Goal: Transaction & Acquisition: Book appointment/travel/reservation

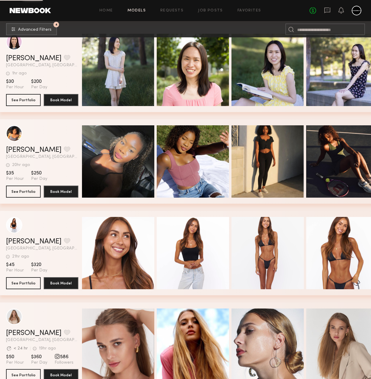
scroll to position [643, 0]
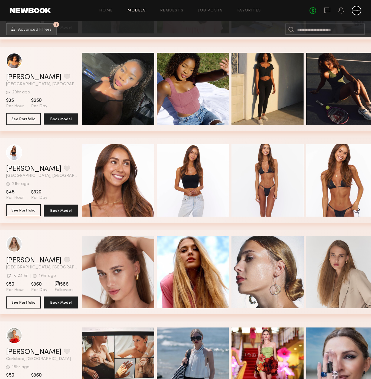
click at [16, 213] on button "See Portfolio" at bounding box center [23, 210] width 35 height 12
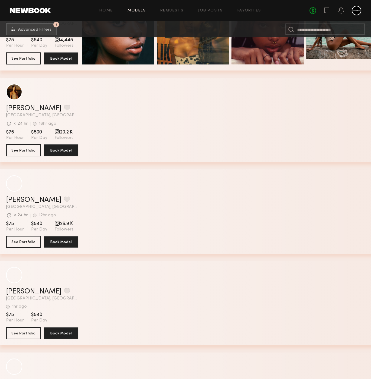
scroll to position [2650, 0]
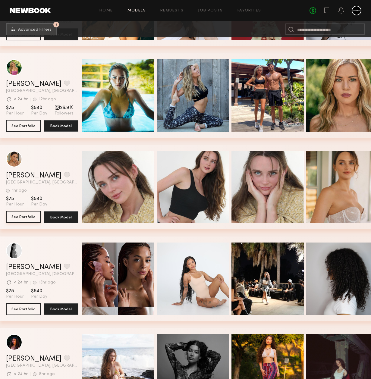
click at [24, 217] on button "See Portfolio" at bounding box center [23, 217] width 35 height 12
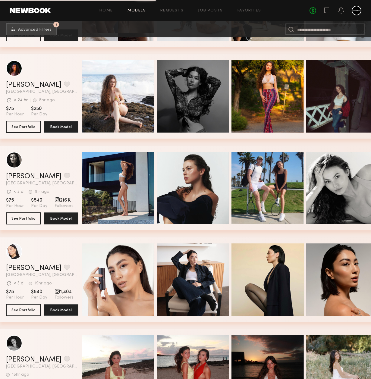
scroll to position [2996, 0]
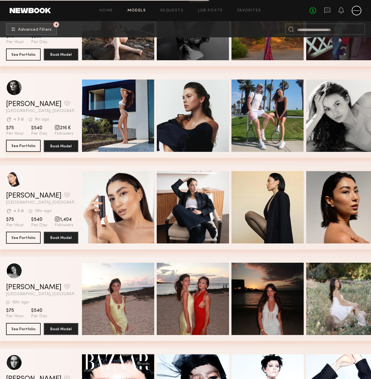
click at [28, 148] on button "See Portfolio" at bounding box center [23, 146] width 35 height 12
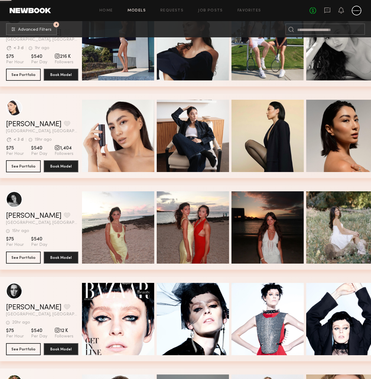
scroll to position [3140, 0]
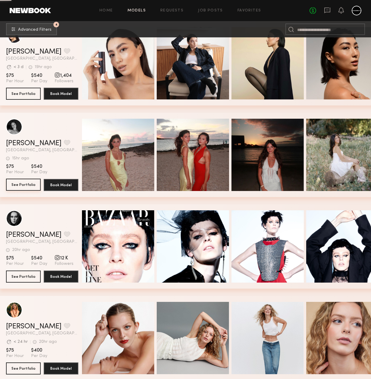
click at [19, 185] on button "See Portfolio" at bounding box center [23, 185] width 35 height 12
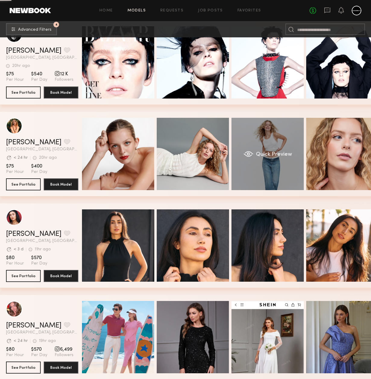
scroll to position [3386, 0]
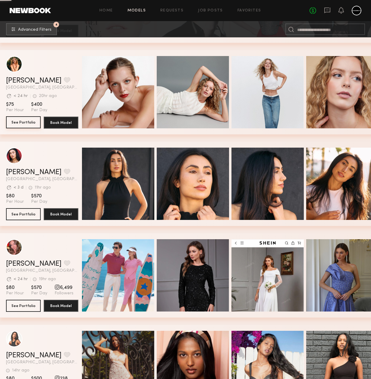
click at [29, 123] on button "See Portfolio" at bounding box center [23, 122] width 35 height 12
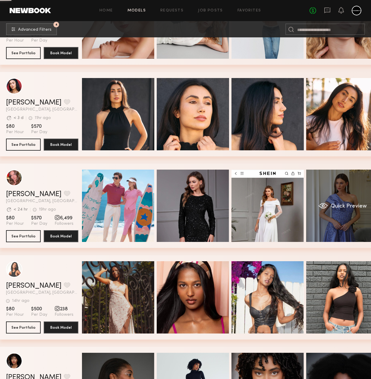
scroll to position [3530, 0]
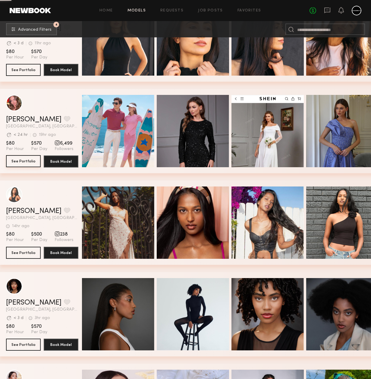
click at [21, 161] on button "See Portfolio" at bounding box center [23, 161] width 35 height 12
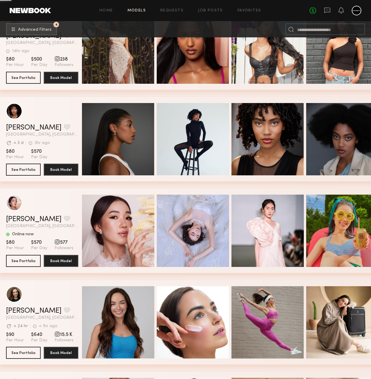
scroll to position [3790, 0]
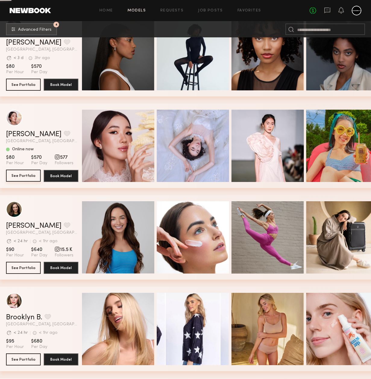
click at [20, 176] on button "See Portfolio" at bounding box center [23, 176] width 35 height 12
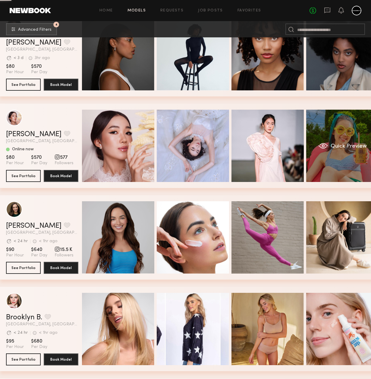
scroll to position [3863, 0]
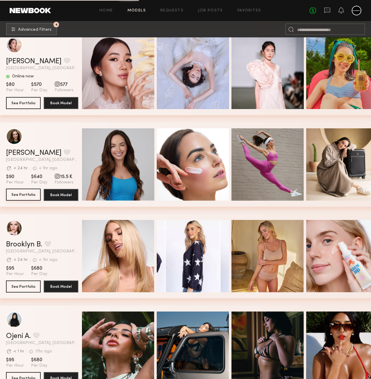
click at [21, 194] on button "See Portfolio" at bounding box center [23, 194] width 35 height 12
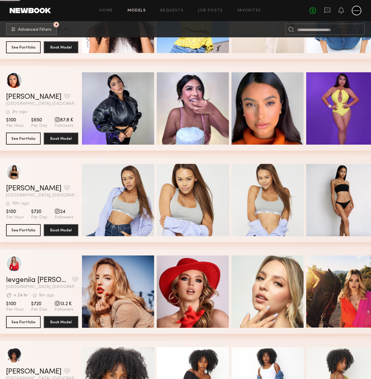
scroll to position [4590, 0]
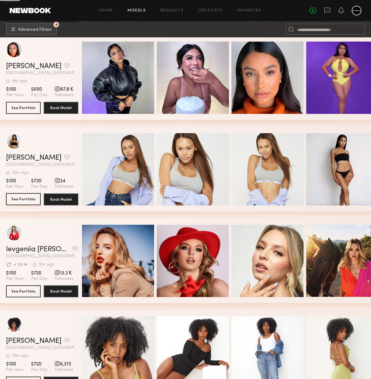
click at [22, 200] on button "See Portfolio" at bounding box center [23, 199] width 35 height 12
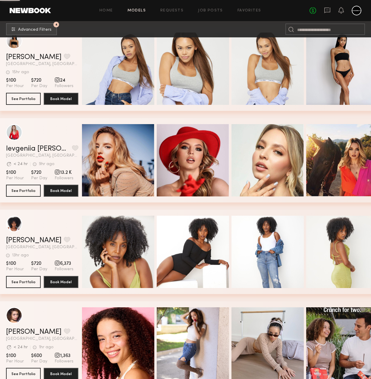
scroll to position [4766, 0]
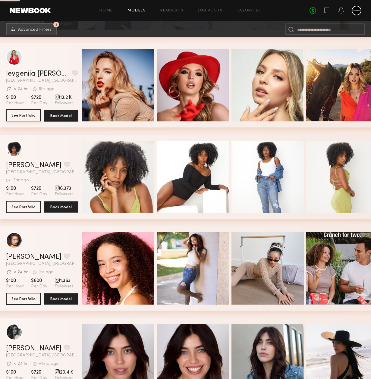
click at [32, 115] on button "See Portfolio" at bounding box center [23, 115] width 35 height 12
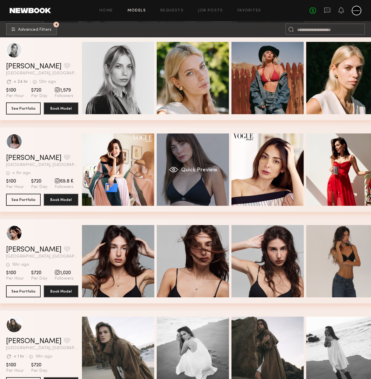
scroll to position [8158, 0]
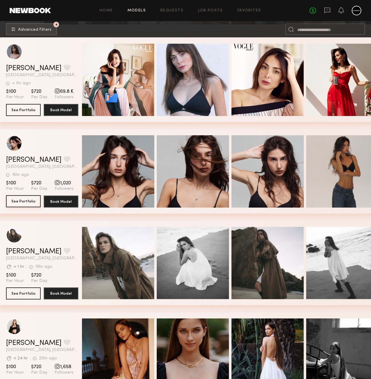
click at [24, 201] on button "See Portfolio" at bounding box center [23, 201] width 35 height 12
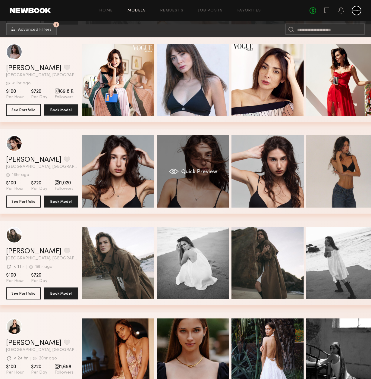
scroll to position [8266, 0]
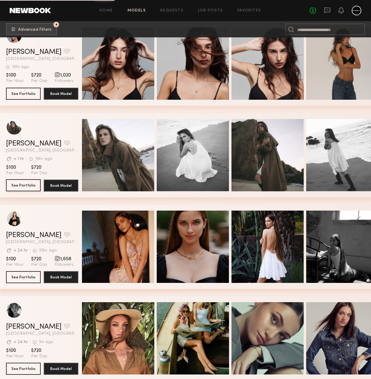
click at [29, 185] on button "See Portfolio" at bounding box center [23, 185] width 35 height 12
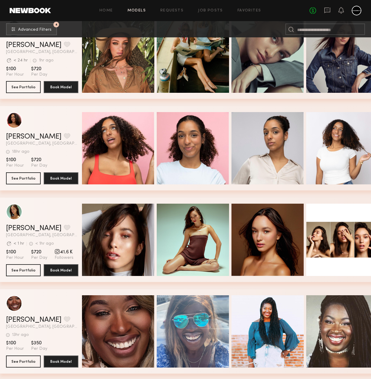
scroll to position [8638, 0]
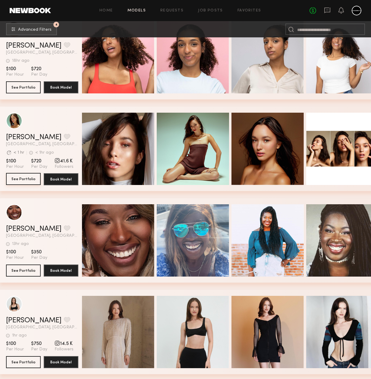
click at [25, 182] on button "See Portfolio" at bounding box center [23, 179] width 35 height 12
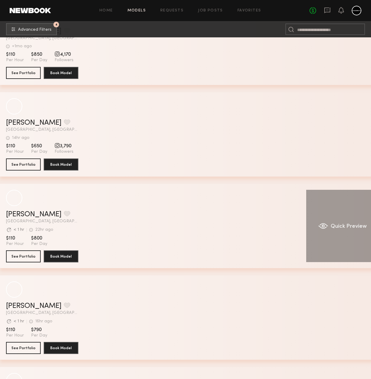
scroll to position [12460, 0]
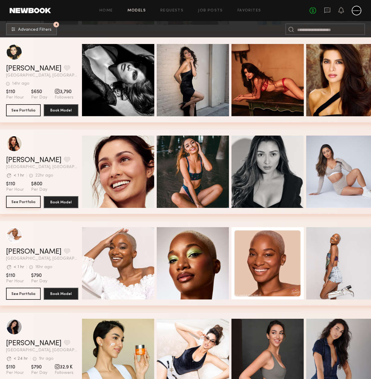
click at [25, 201] on button "See Portfolio" at bounding box center [23, 202] width 35 height 12
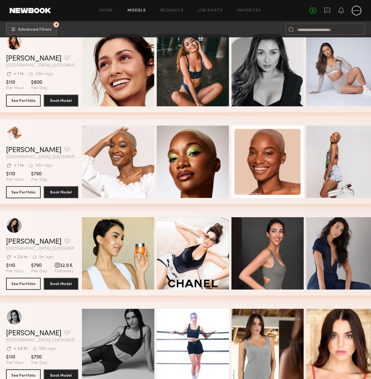
scroll to position [12647, 0]
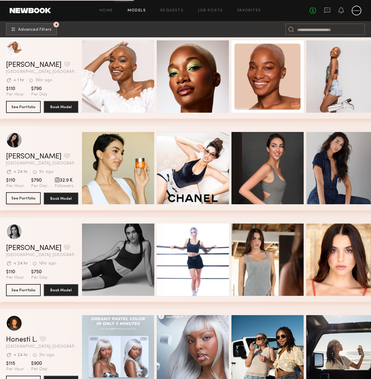
click at [35, 198] on button "See Portfolio" at bounding box center [23, 198] width 35 height 12
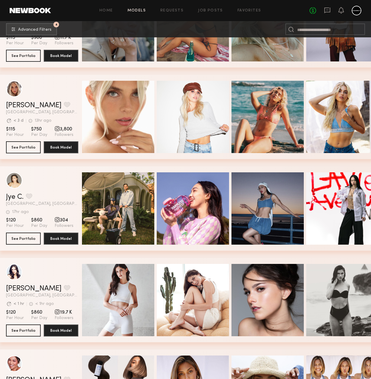
scroll to position [13095, 0]
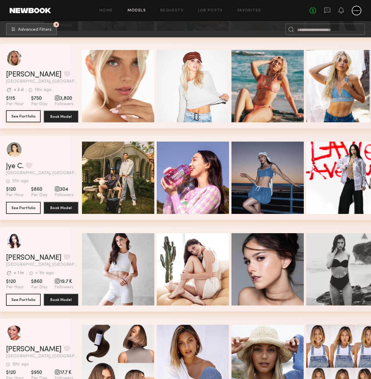
click at [23, 116] on button "See Portfolio" at bounding box center [23, 116] width 35 height 12
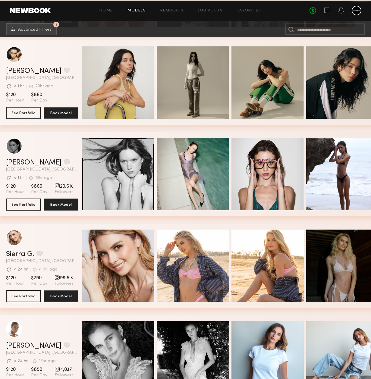
scroll to position [13910, 0]
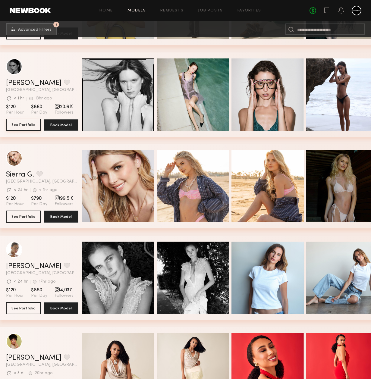
click at [17, 123] on button "See Portfolio" at bounding box center [23, 125] width 35 height 12
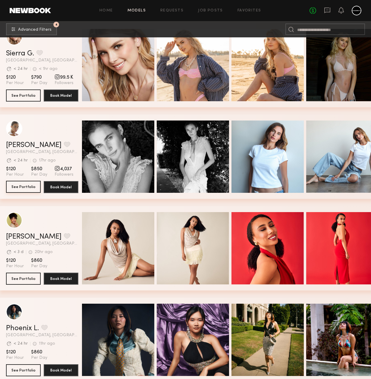
click at [31, 188] on button "See Portfolio" at bounding box center [23, 187] width 35 height 12
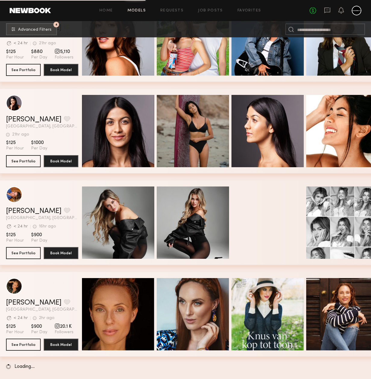
scroll to position [15209, 0]
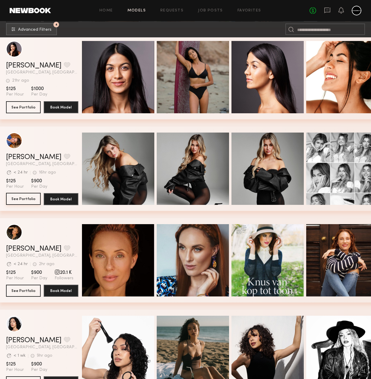
click at [26, 198] on button "See Portfolio" at bounding box center [23, 199] width 35 height 12
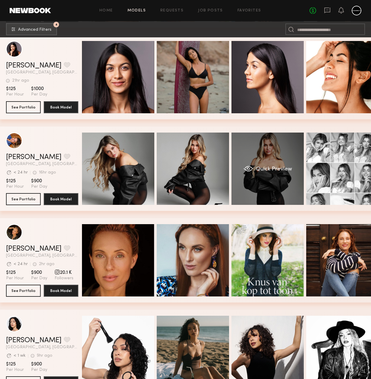
scroll to position [15295, 0]
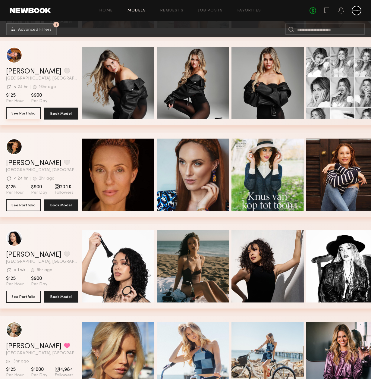
click at [21, 114] on button "See Portfolio" at bounding box center [23, 113] width 35 height 12
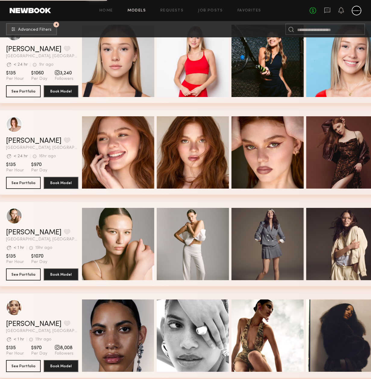
scroll to position [17197, 0]
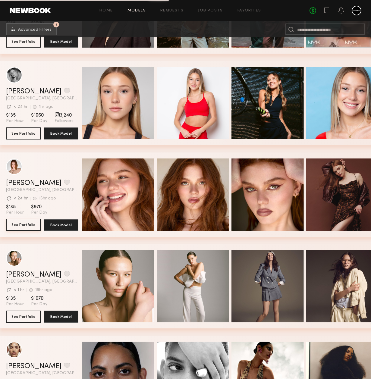
click at [29, 226] on button "See Portfolio" at bounding box center [23, 225] width 35 height 12
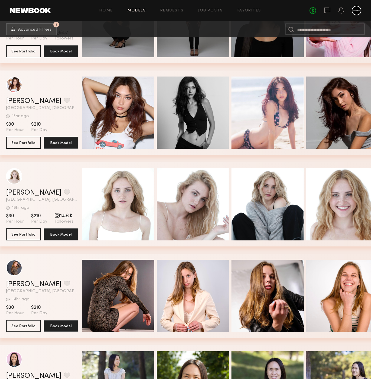
scroll to position [0, 0]
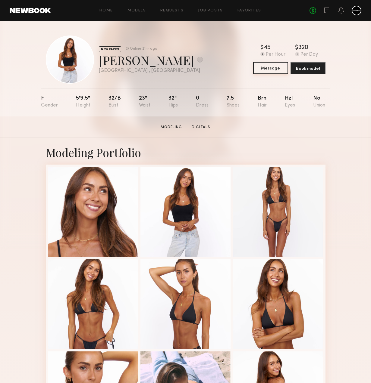
click at [269, 68] on button "Message" at bounding box center [270, 68] width 35 height 12
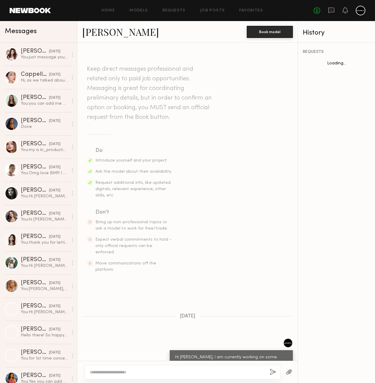
scroll to position [133, 0]
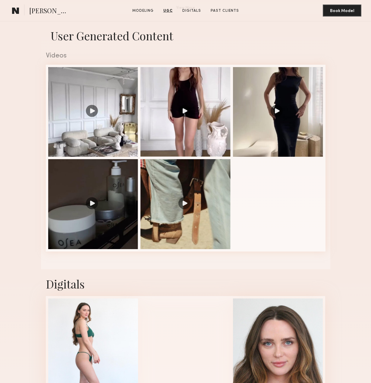
scroll to position [250, 0]
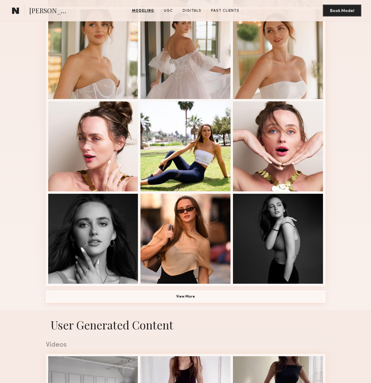
click at [182, 295] on button "View More" at bounding box center [185, 297] width 279 height 12
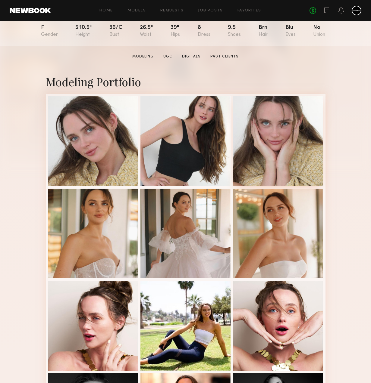
scroll to position [143, 0]
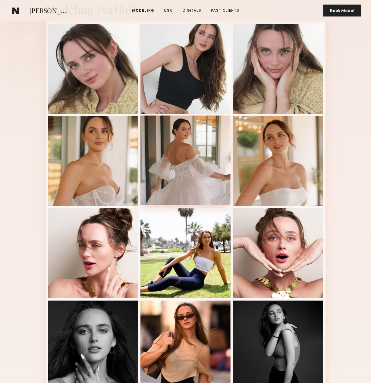
click at [183, 152] on div at bounding box center [185, 161] width 90 height 90
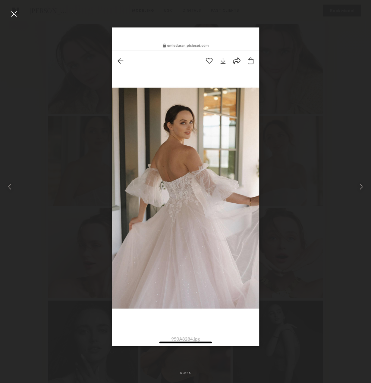
click at [15, 14] on div at bounding box center [14, 14] width 10 height 10
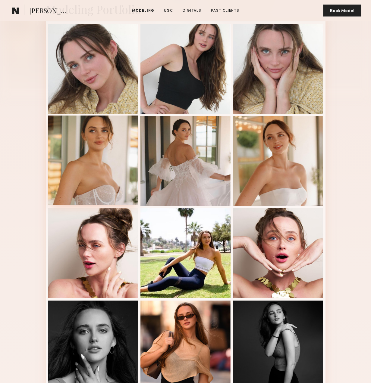
click at [105, 180] on div at bounding box center [93, 161] width 90 height 90
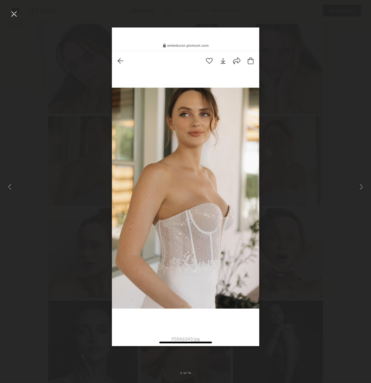
drag, startPoint x: 14, startPoint y: 15, endPoint x: 35, endPoint y: 16, distance: 20.8
click at [14, 15] on div at bounding box center [14, 14] width 10 height 10
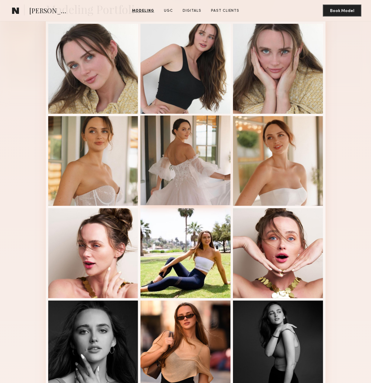
scroll to position [220, 0]
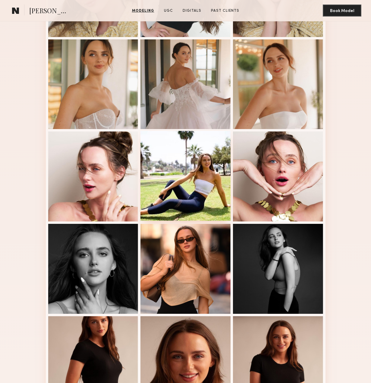
click at [192, 144] on div at bounding box center [185, 176] width 90 height 90
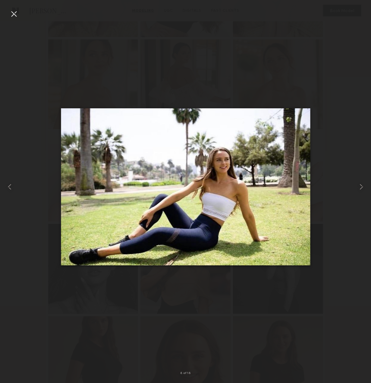
click at [17, 15] on div at bounding box center [14, 14] width 10 height 10
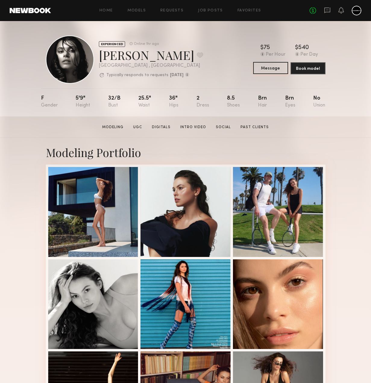
click at [271, 67] on button "Message" at bounding box center [270, 68] width 35 height 12
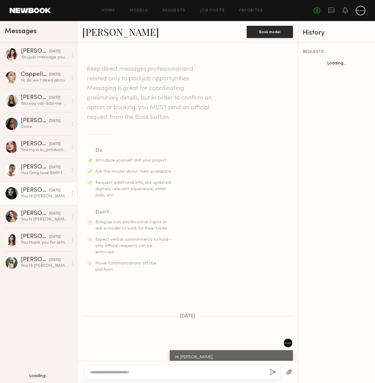
scroll to position [29, 0]
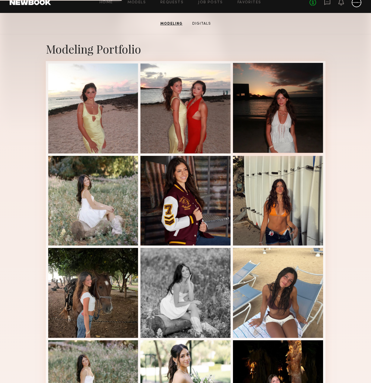
scroll to position [194, 0]
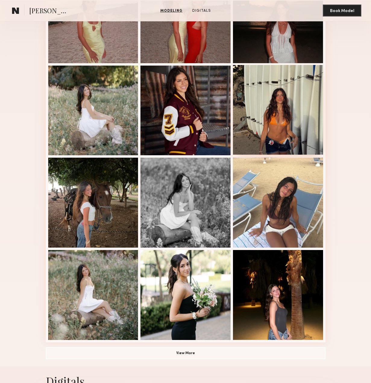
click at [315, 105] on div at bounding box center [278, 110] width 90 height 90
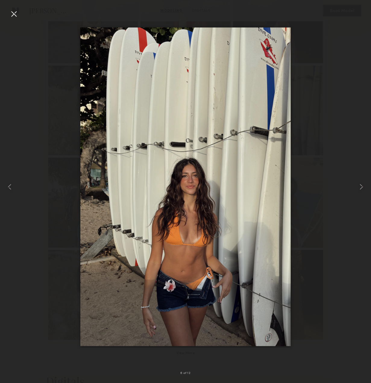
click at [14, 14] on div at bounding box center [14, 14] width 10 height 10
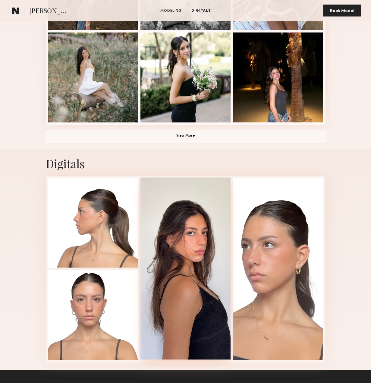
scroll to position [381, 0]
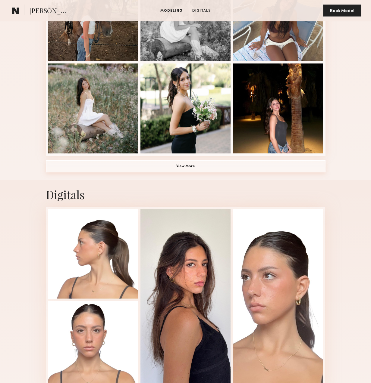
click at [172, 166] on button "View More" at bounding box center [185, 166] width 279 height 12
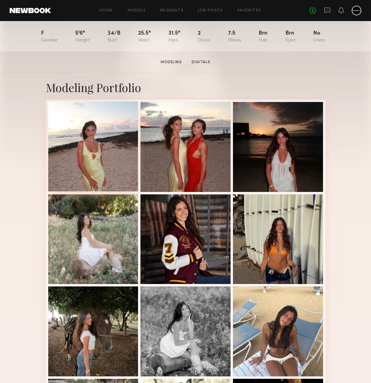
scroll to position [2, 0]
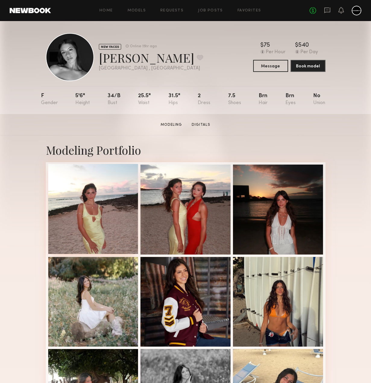
click at [117, 190] on div at bounding box center [93, 209] width 90 height 90
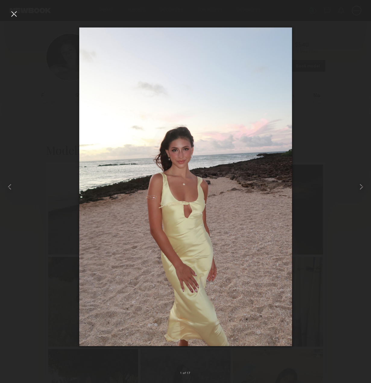
click at [14, 15] on div at bounding box center [14, 14] width 10 height 10
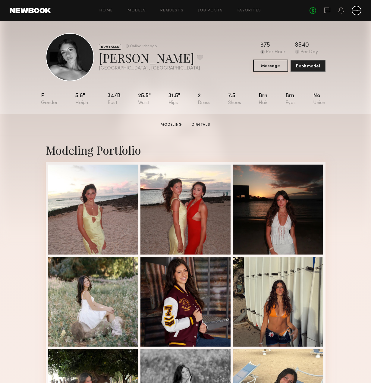
click at [278, 68] on button "Message" at bounding box center [270, 66] width 35 height 12
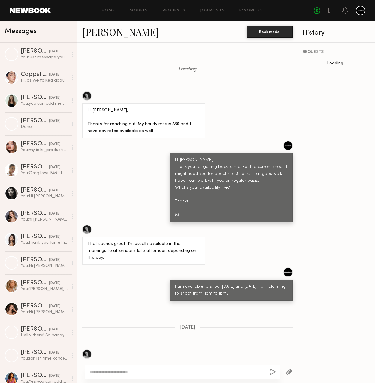
scroll to position [441, 0]
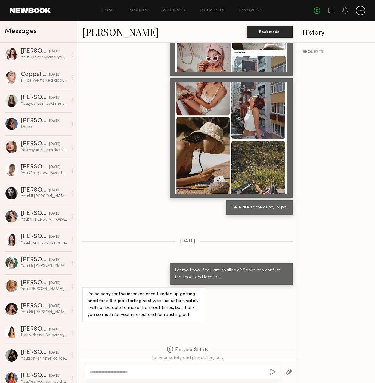
click at [191, 371] on textarea at bounding box center [177, 372] width 175 height 6
paste textarea "**********"
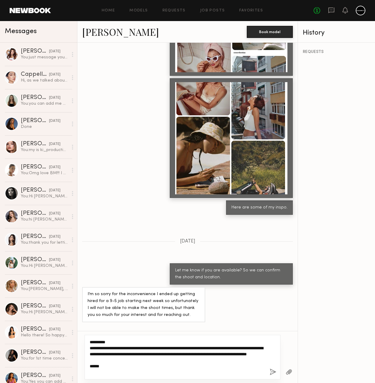
click at [154, 359] on textarea "**********" at bounding box center [177, 357] width 175 height 36
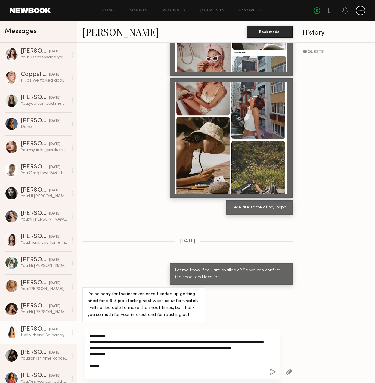
drag, startPoint x: 110, startPoint y: 373, endPoint x: 64, endPoint y: 341, distance: 55.5
click at [64, 341] on div "Messages Priscilla A. yesterday You: just message you on IG. Cappella L. 09/21/…" at bounding box center [187, 202] width 375 height 362
type textarea "**********"
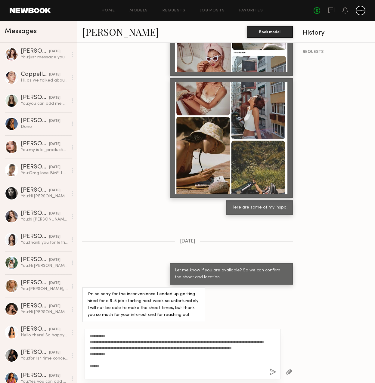
click at [269, 325] on div "For your Safety For your safety and protection, only communicate and pay direct…" at bounding box center [187, 349] width 220 height 48
click at [273, 372] on button "button" at bounding box center [273, 373] width 7 height 8
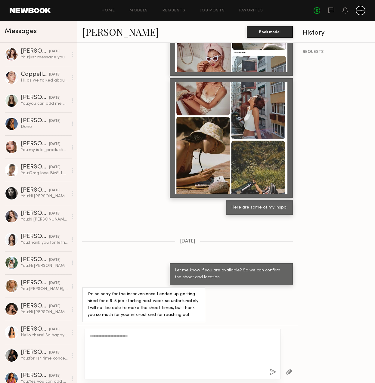
scroll to position [609, 0]
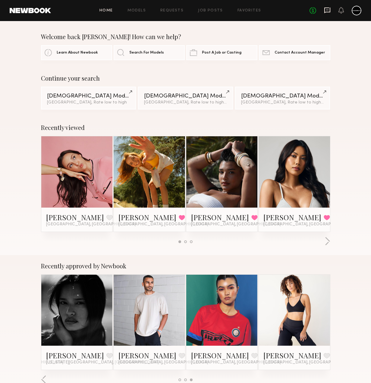
click at [326, 8] on icon at bounding box center [327, 11] width 6 height 6
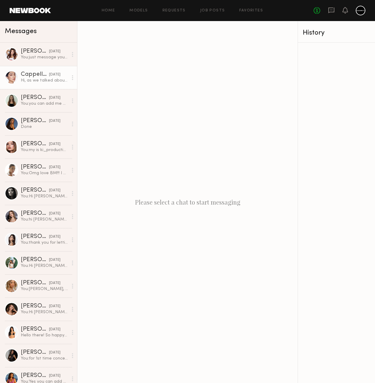
click at [49, 76] on div "09/21/2025" at bounding box center [54, 75] width 11 height 6
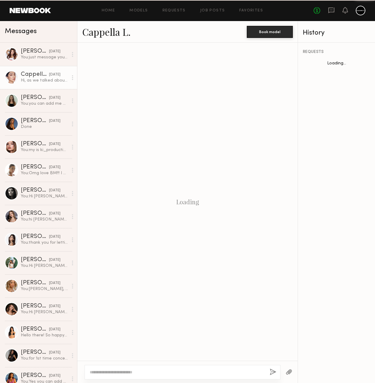
scroll to position [629, 0]
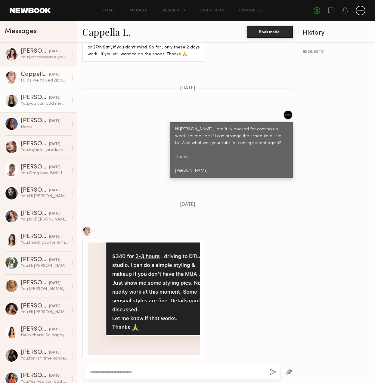
click at [49, 98] on div "09/11/2025" at bounding box center [54, 98] width 11 height 6
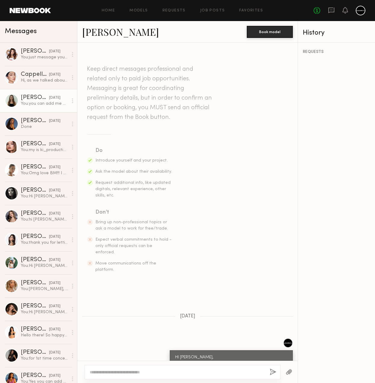
scroll to position [85, 0]
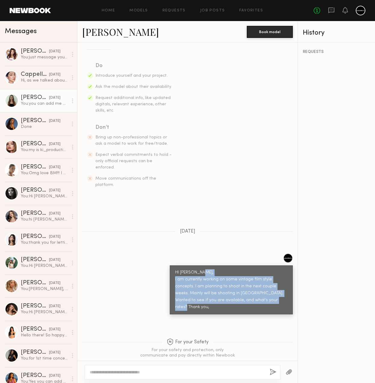
drag, startPoint x: 260, startPoint y: 286, endPoint x: 168, endPoint y: 267, distance: 94.5
click at [170, 267] on div "HI Aislinn, I am currently working on some vintage film style concepts. I am pl…" at bounding box center [231, 290] width 123 height 49
copy div "I am currently working on some vintage film style concepts. I am planning to sh…"
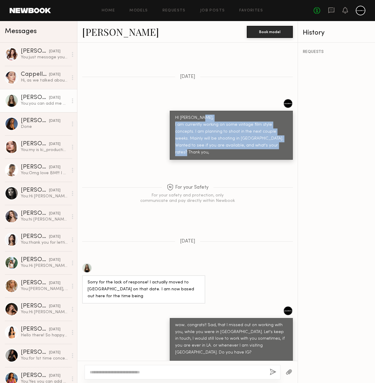
scroll to position [285, 0]
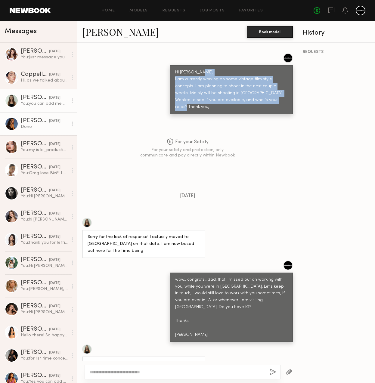
click at [35, 126] on div "Done" at bounding box center [44, 127] width 47 height 6
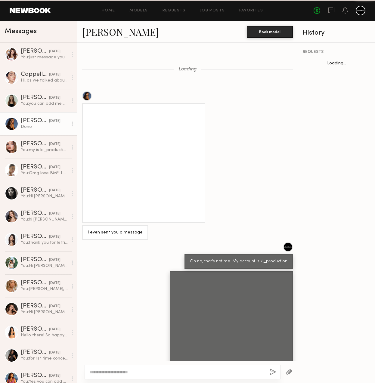
scroll to position [210, 0]
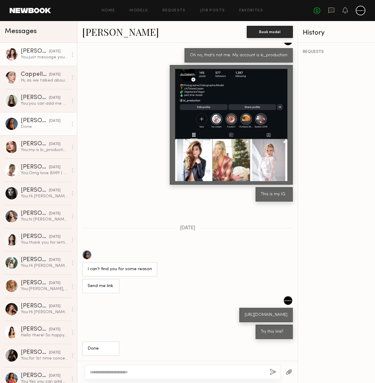
click at [29, 53] on div "Priscilla A." at bounding box center [35, 51] width 28 height 6
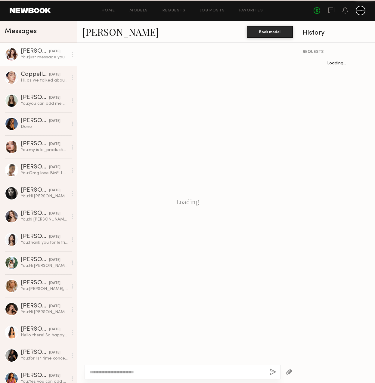
scroll to position [213, 0]
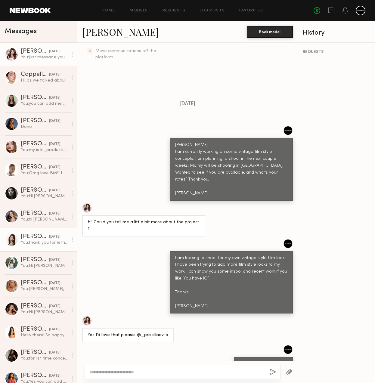
click at [31, 233] on link "Gizelle D. 08/26/2025 You: thank you for letting me know." at bounding box center [38, 239] width 77 height 23
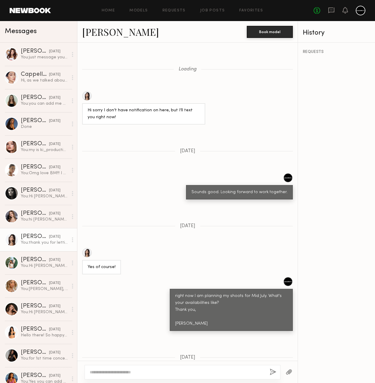
scroll to position [472, 0]
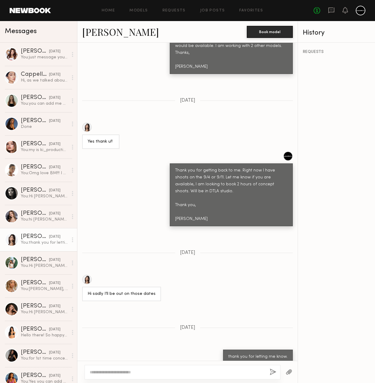
click at [90, 32] on link "Gizelle D." at bounding box center [120, 31] width 77 height 13
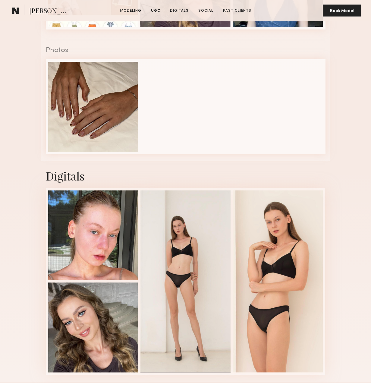
scroll to position [1037, 0]
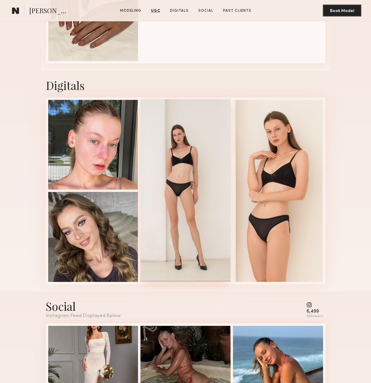
click at [186, 194] on div at bounding box center [185, 190] width 90 height 182
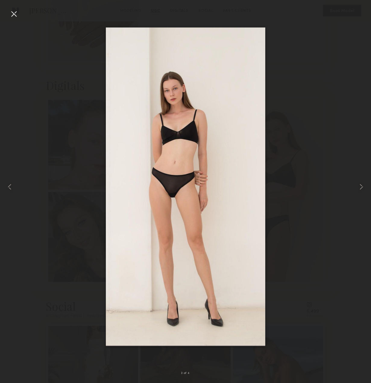
click at [14, 14] on div at bounding box center [14, 14] width 10 height 10
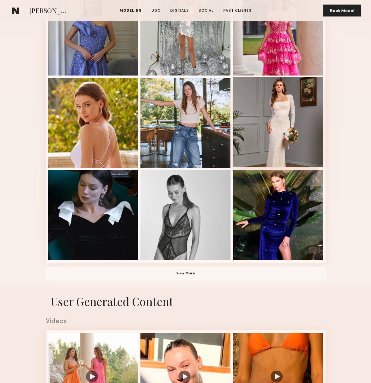
scroll to position [305, 0]
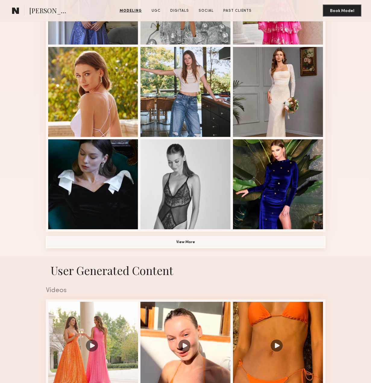
click at [201, 238] on button "View More" at bounding box center [185, 242] width 279 height 12
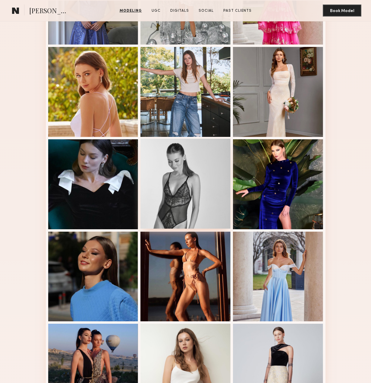
click at [205, 193] on div at bounding box center [185, 184] width 90 height 90
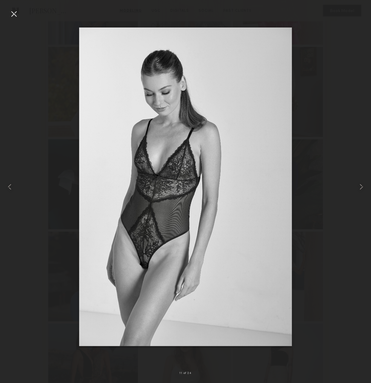
click at [13, 12] on div at bounding box center [14, 14] width 10 height 10
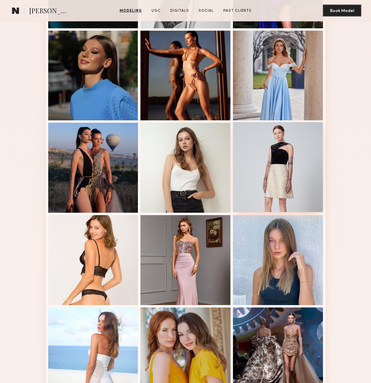
scroll to position [576, 0]
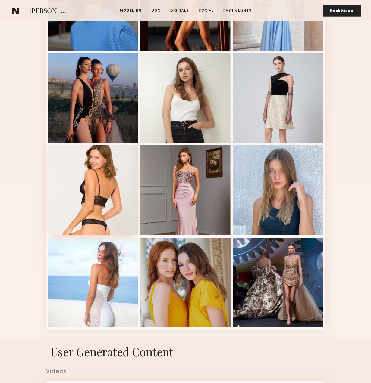
click at [118, 206] on div at bounding box center [93, 190] width 90 height 90
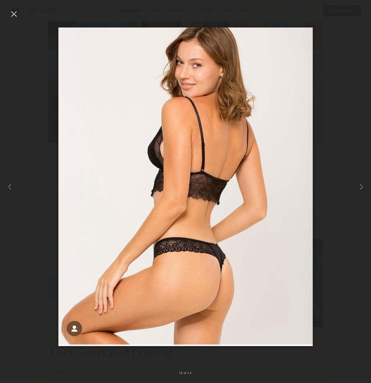
click at [13, 12] on div at bounding box center [14, 14] width 10 height 10
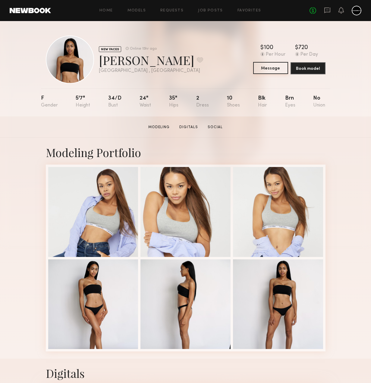
click at [270, 68] on button "Message" at bounding box center [270, 68] width 35 height 12
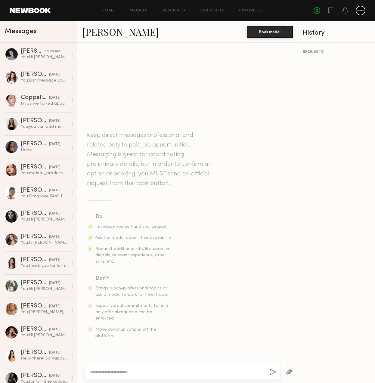
click at [134, 377] on div at bounding box center [183, 372] width 196 height 14
click at [137, 372] on textarea at bounding box center [177, 372] width 175 height 6
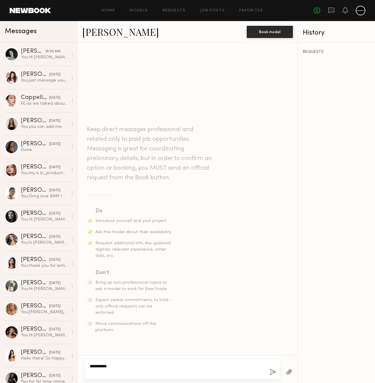
paste textarea "**********"
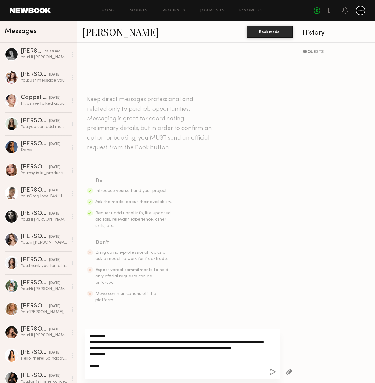
type textarea "**********"
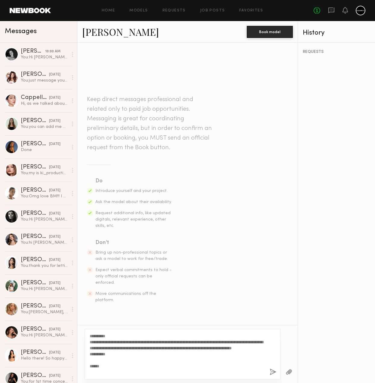
click at [272, 374] on button "button" at bounding box center [273, 373] width 7 height 8
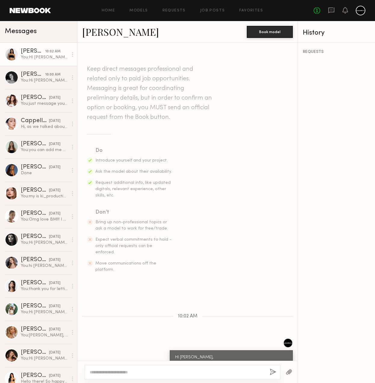
scroll to position [42, 0]
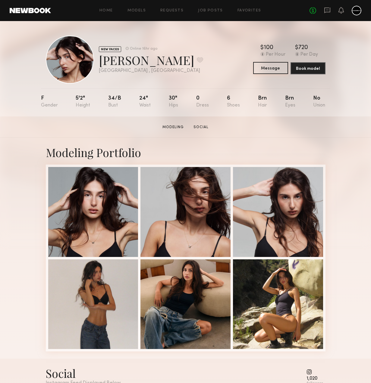
click at [278, 68] on button "Message" at bounding box center [270, 68] width 35 height 12
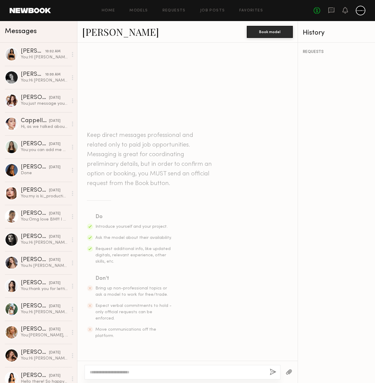
click at [204, 374] on textarea at bounding box center [177, 372] width 175 height 6
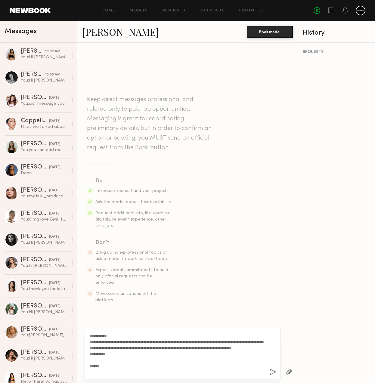
type textarea "**********"
click at [273, 372] on button "button" at bounding box center [273, 373] width 7 height 8
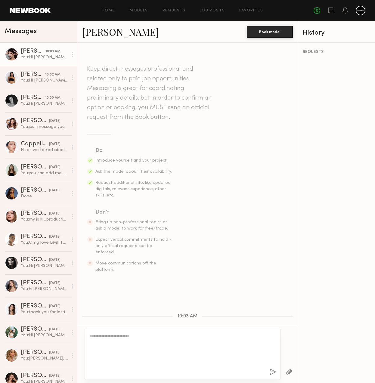
scroll to position [42, 0]
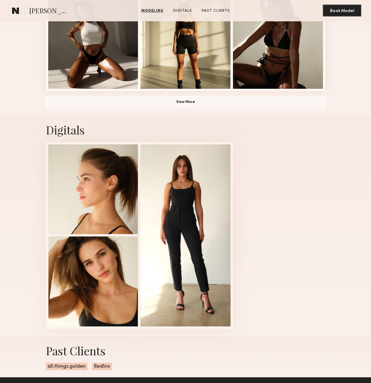
scroll to position [438, 0]
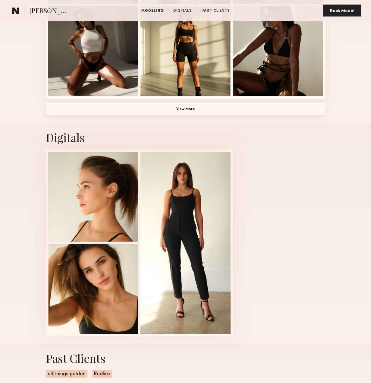
click at [198, 107] on button "View More" at bounding box center [185, 109] width 279 height 12
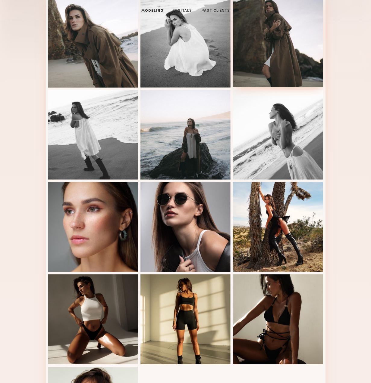
scroll to position [201, 0]
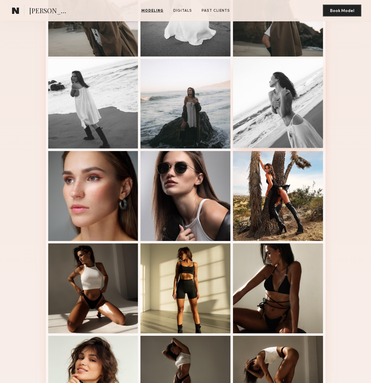
click at [291, 109] on div at bounding box center [278, 103] width 90 height 90
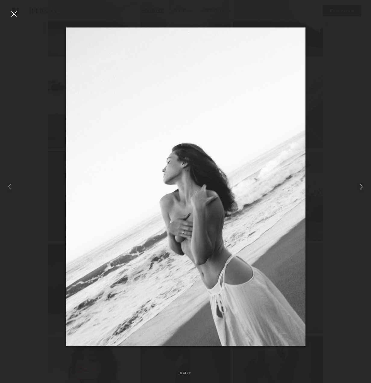
click at [17, 14] on div at bounding box center [14, 14] width 10 height 10
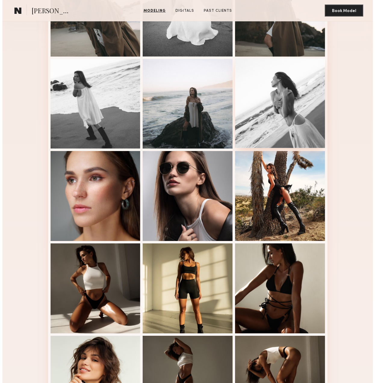
scroll to position [0, 0]
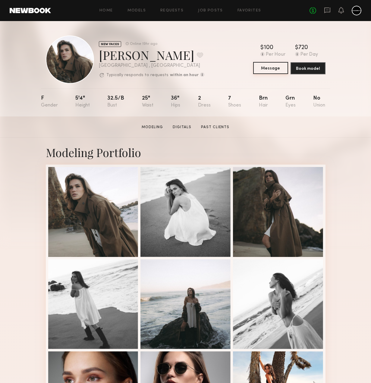
click at [275, 69] on button "Message" at bounding box center [270, 68] width 35 height 12
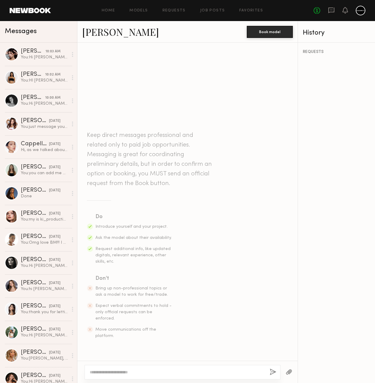
click at [199, 373] on textarea at bounding box center [177, 372] width 175 height 6
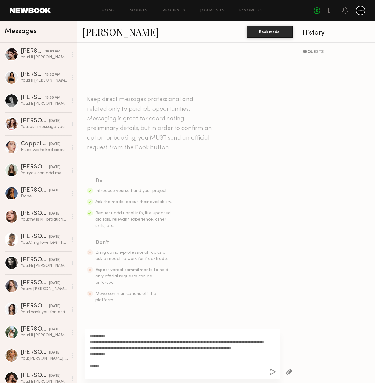
type textarea "**********"
click at [274, 372] on button "button" at bounding box center [273, 373] width 7 height 8
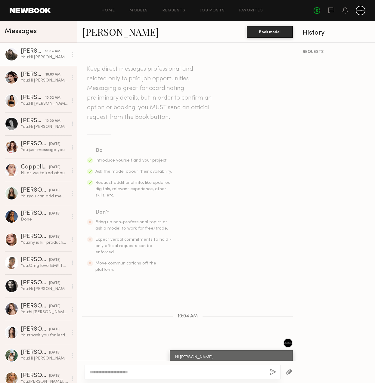
scroll to position [42, 0]
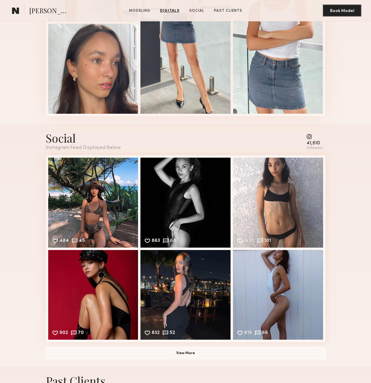
scroll to position [695, 0]
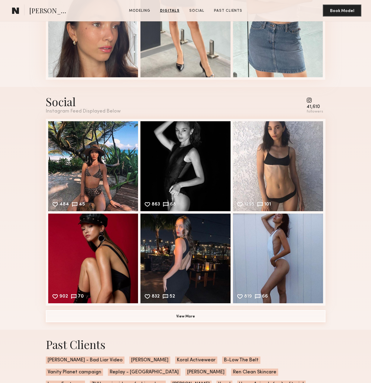
click at [189, 315] on button "View More" at bounding box center [185, 316] width 279 height 12
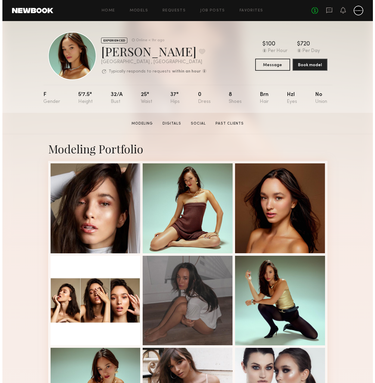
scroll to position [0, 0]
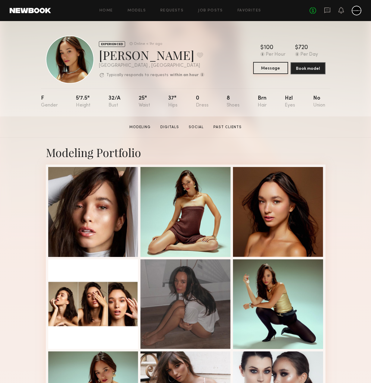
click at [274, 68] on button "Message" at bounding box center [270, 68] width 35 height 12
